Goal: Task Accomplishment & Management: Complete application form

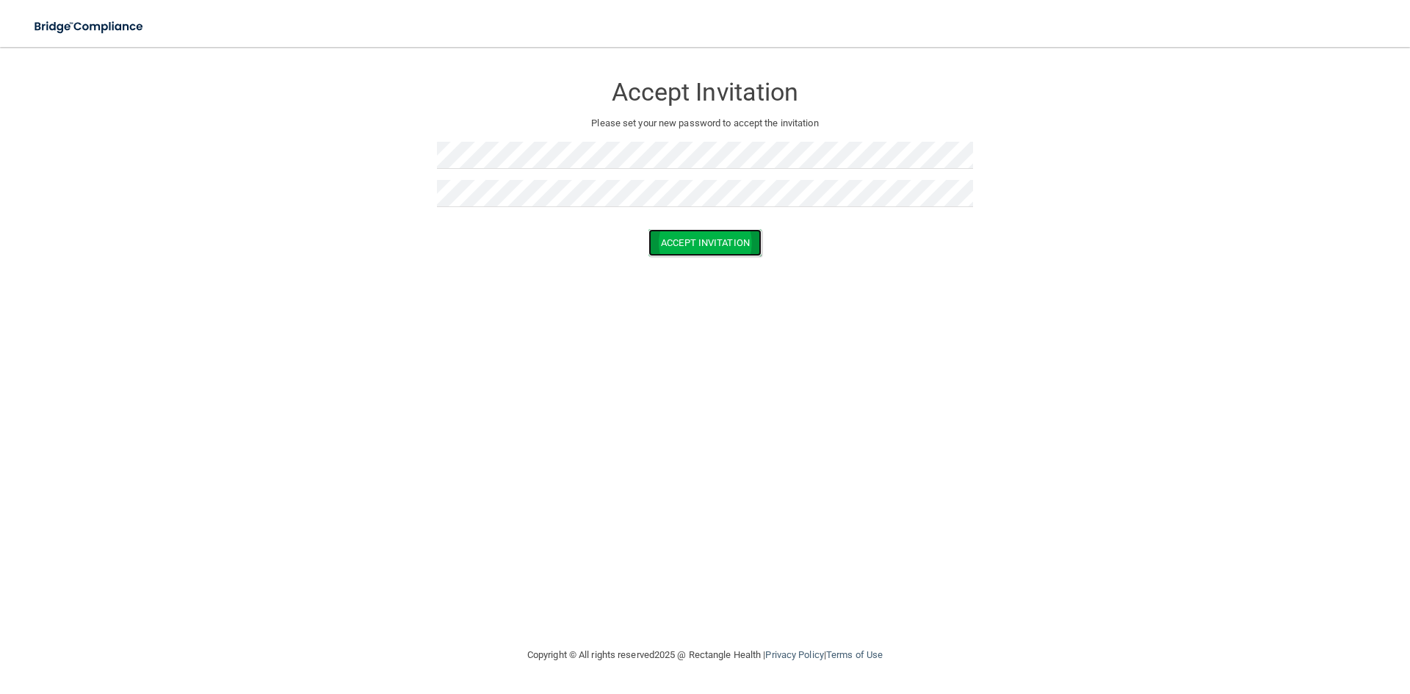
click at [742, 245] on button "Accept Invitation" at bounding box center [704, 242] width 113 height 27
click at [724, 265] on button "Accept Invitation" at bounding box center [704, 263] width 113 height 27
click at [715, 133] on div "Accept Invitation Please set your new password to accept the invitation Token i…" at bounding box center [705, 156] width 536 height 189
click at [648, 229] on button "Accept Invitation" at bounding box center [704, 242] width 113 height 27
click at [665, 246] on div "Token is invalid or blank." at bounding box center [705, 234] width 536 height 32
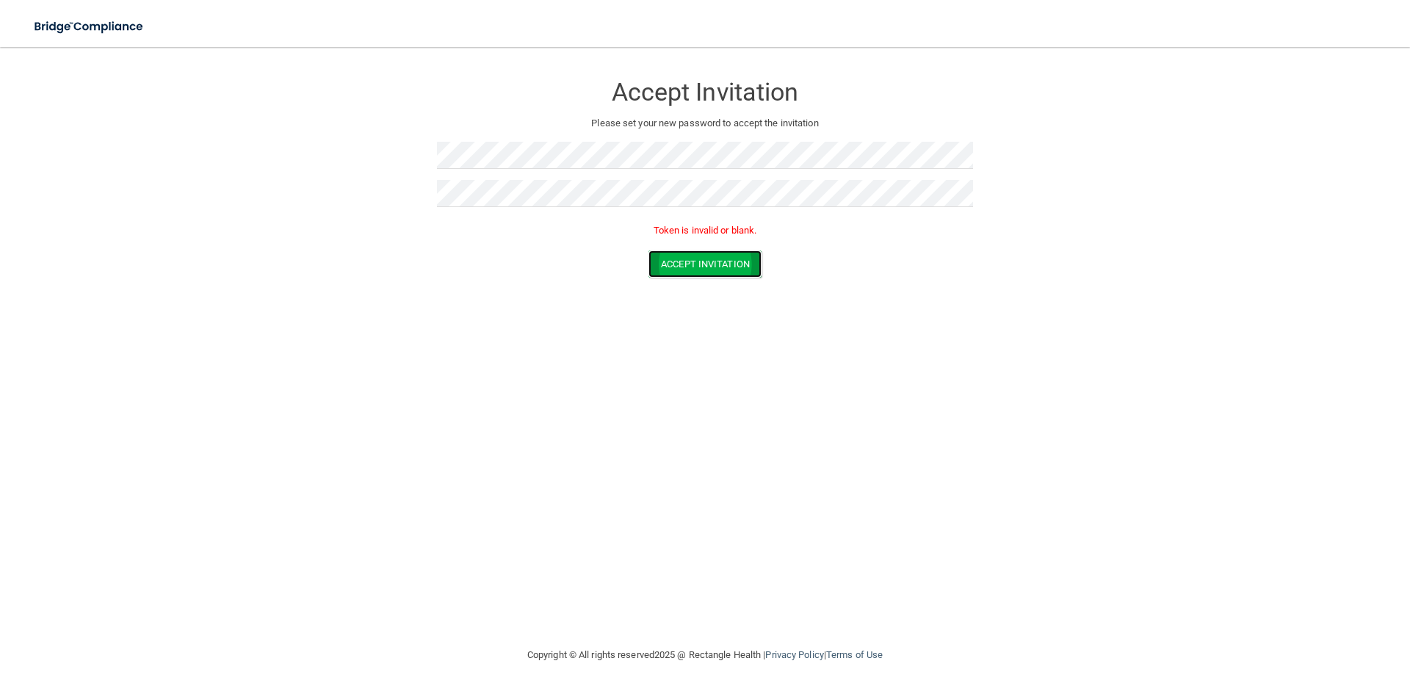
click at [705, 263] on button "Accept Invitation" at bounding box center [704, 263] width 113 height 27
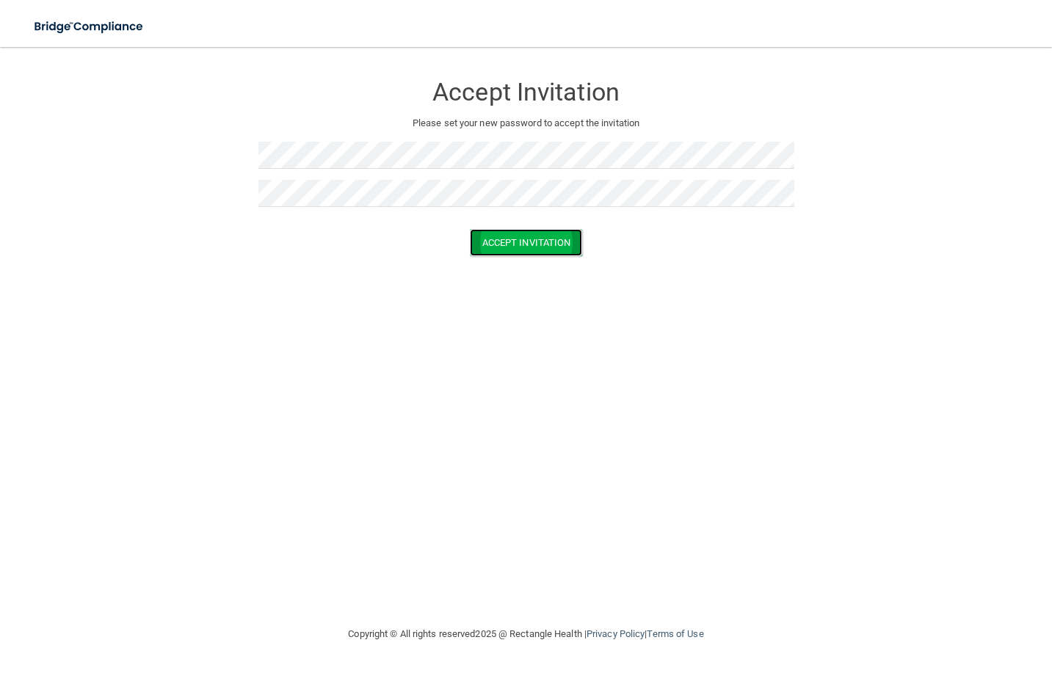
click at [571, 248] on button "Accept Invitation" at bounding box center [526, 242] width 113 height 27
click at [550, 258] on button "Accept Invitation" at bounding box center [526, 263] width 113 height 27
drag, startPoint x: 886, startPoint y: 110, endPoint x: 875, endPoint y: 123, distance: 17.2
click at [877, 120] on form "Accept Invitation Please set your new password to accept the invitation Token i…" at bounding box center [525, 179] width 993 height 234
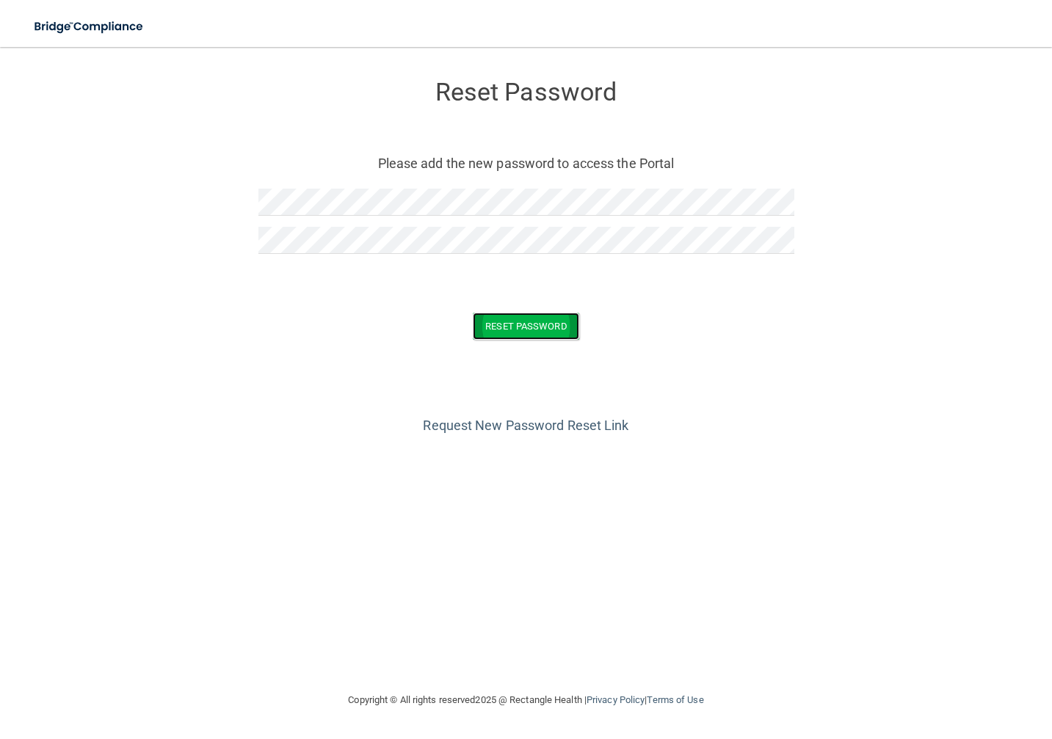
drag, startPoint x: 567, startPoint y: 324, endPoint x: 573, endPoint y: 329, distance: 8.4
click at [573, 329] on button "Reset Password" at bounding box center [526, 326] width 106 height 27
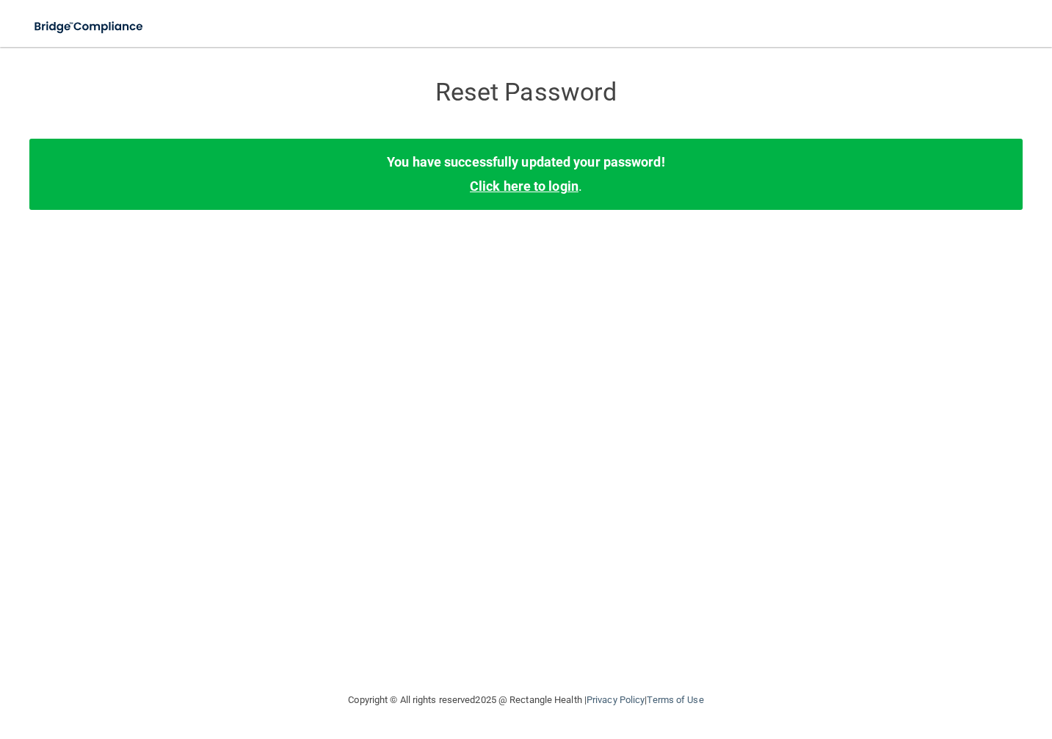
click at [539, 192] on link "Click here to login" at bounding box center [524, 185] width 109 height 15
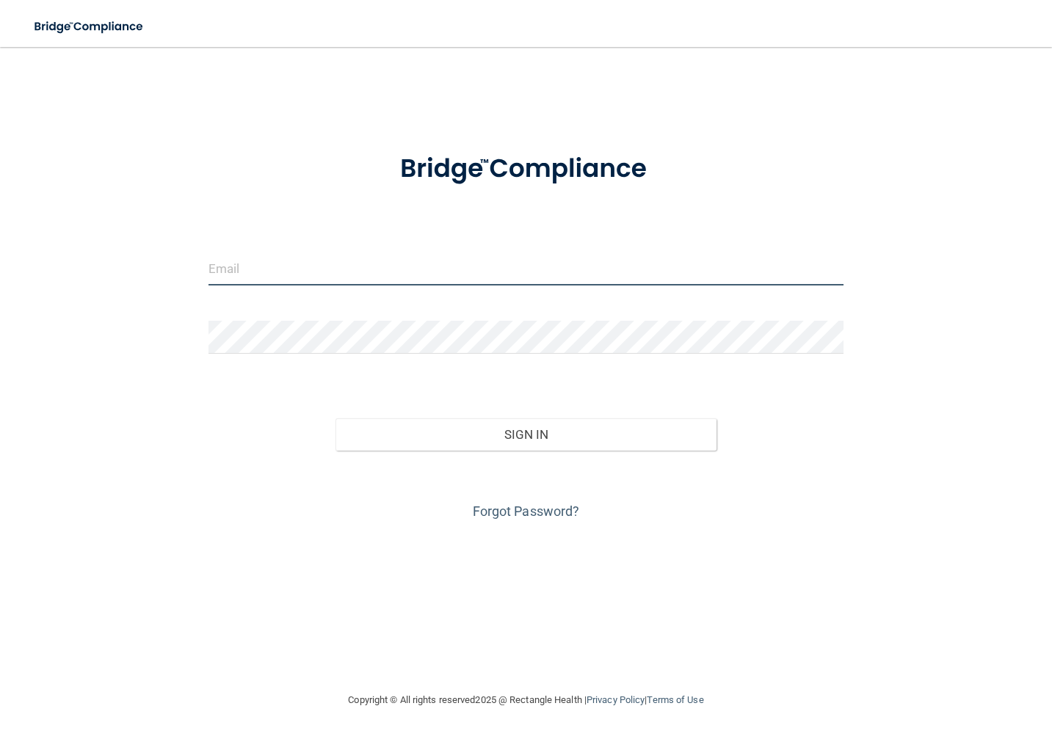
click at [545, 278] on input "email" at bounding box center [527, 269] width 636 height 33
type input "[EMAIL_ADDRESS][DOMAIN_NAME]"
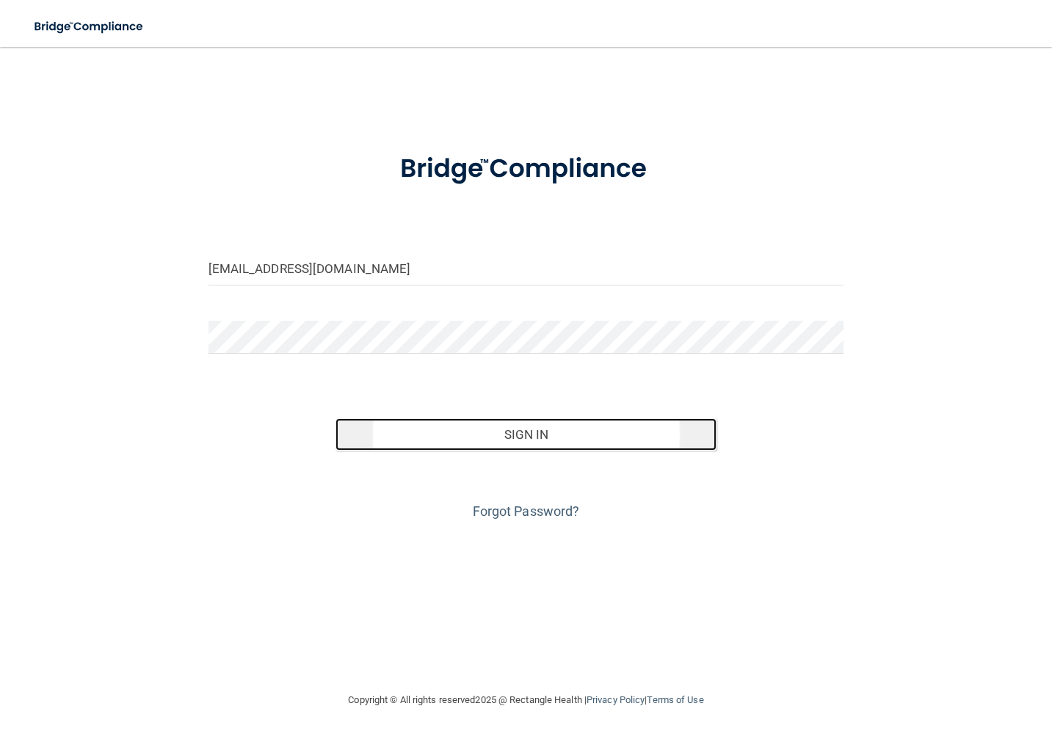
click at [629, 432] on button "Sign In" at bounding box center [527, 435] width 382 height 32
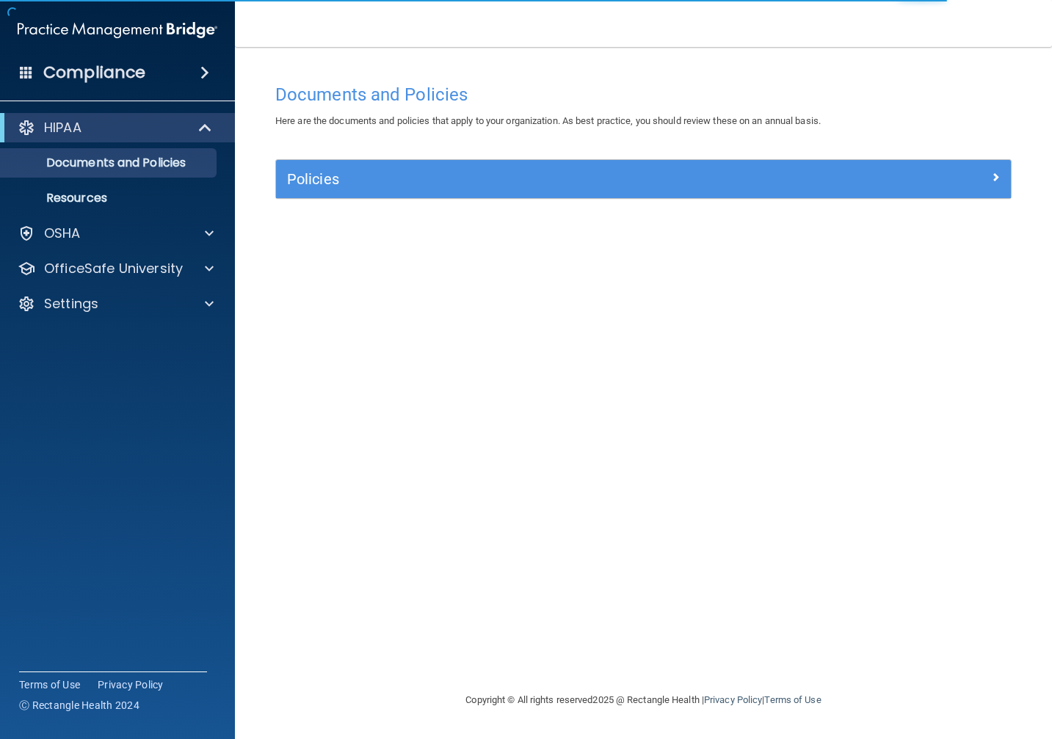
click at [730, 195] on div "Policies" at bounding box center [643, 179] width 735 height 38
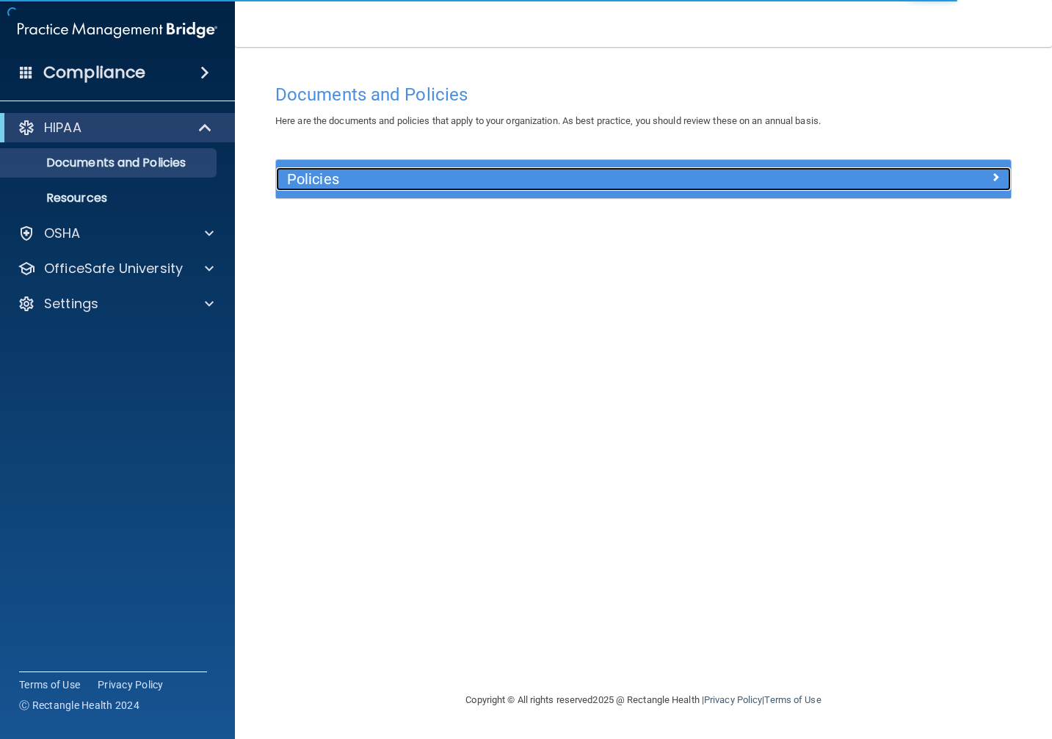
click at [726, 185] on h5 "Policies" at bounding box center [551, 179] width 529 height 16
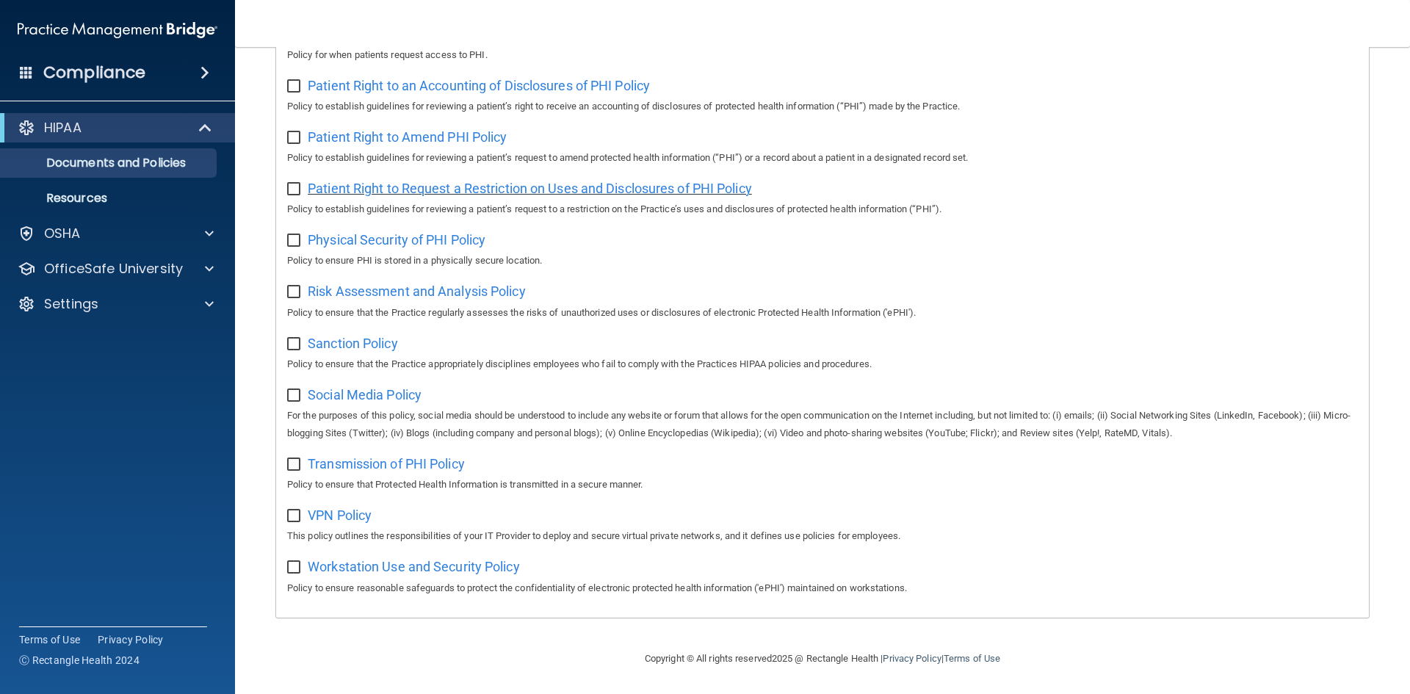
scroll to position [779, 0]
click at [436, 575] on div "Workstation Use and Security Policy Policy to ensure reasonable safeguards to p…" at bounding box center [822, 575] width 1071 height 42
click at [421, 565] on span "Workstation Use and Security Policy" at bounding box center [414, 566] width 212 height 15
click at [294, 568] on input "checkbox" at bounding box center [295, 568] width 17 height 12
checkbox input "true"
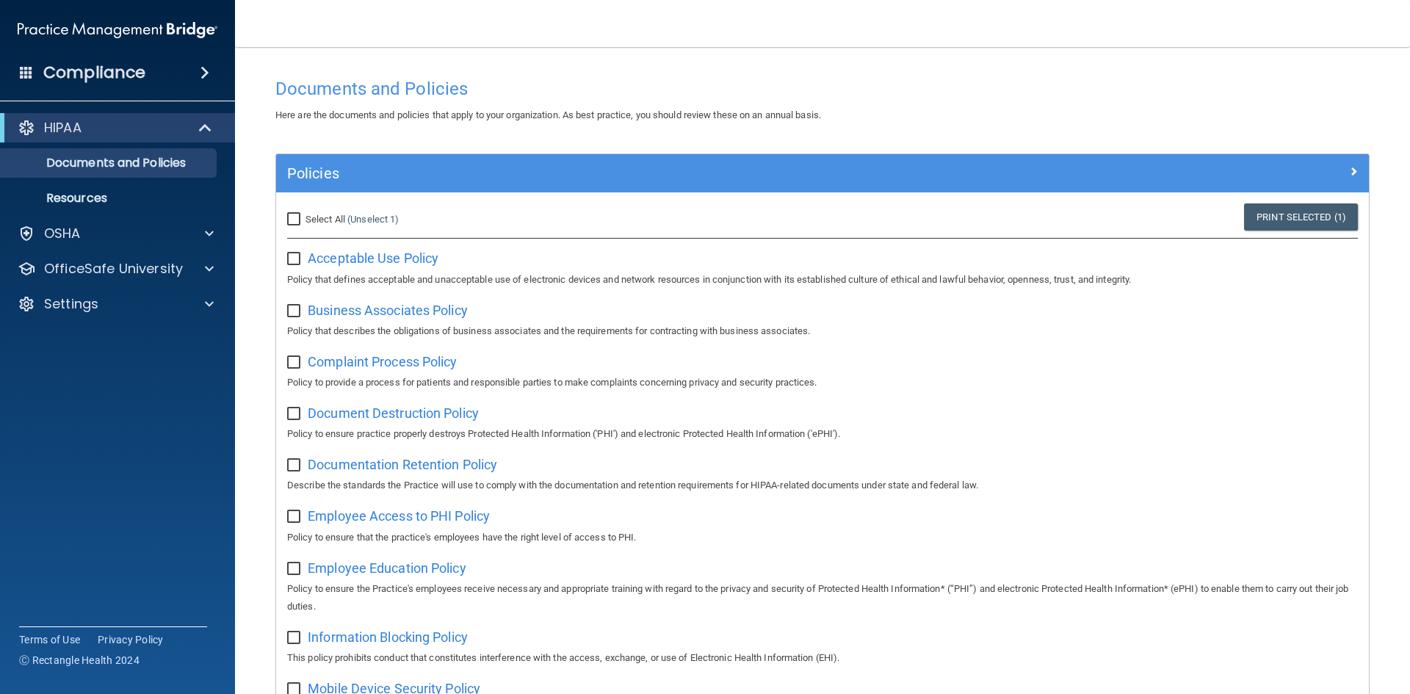
scroll to position [0, 0]
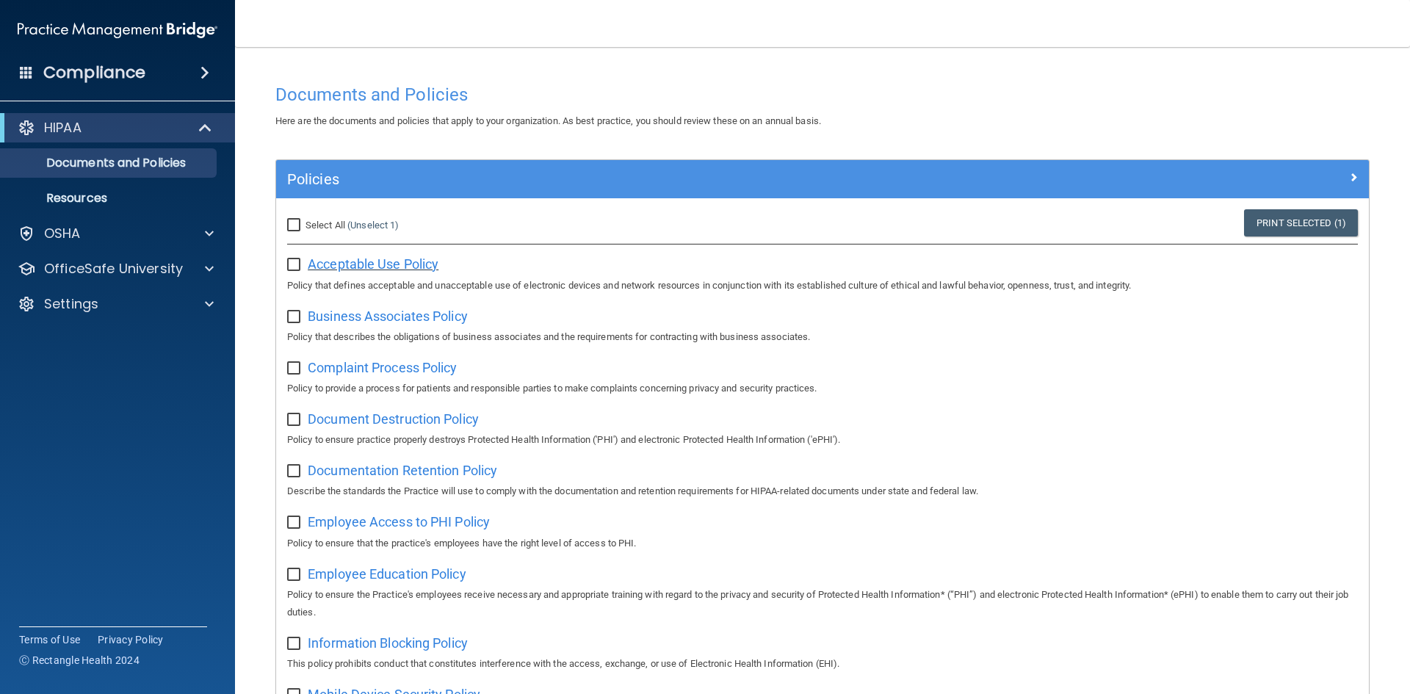
click at [427, 269] on span "Acceptable Use Policy" at bounding box center [373, 263] width 131 height 15
